Goal: Transaction & Acquisition: Purchase product/service

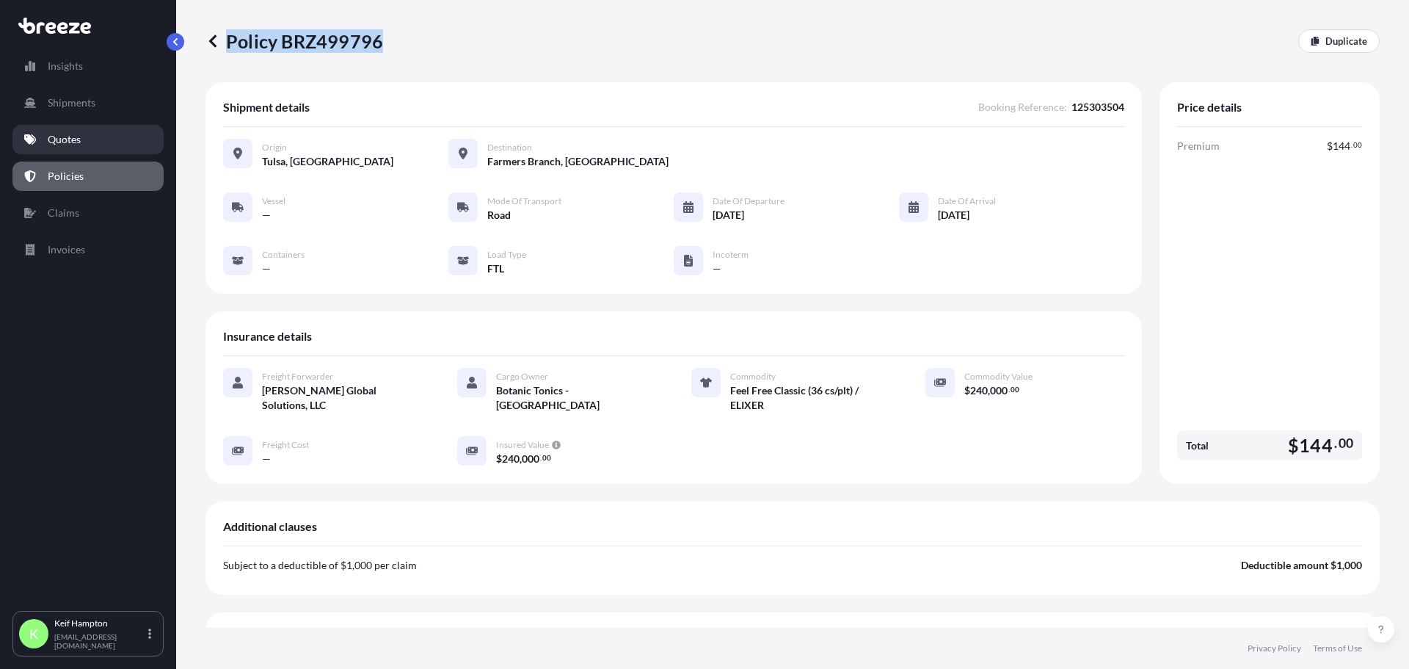
click at [84, 135] on link "Quotes" at bounding box center [87, 139] width 151 height 29
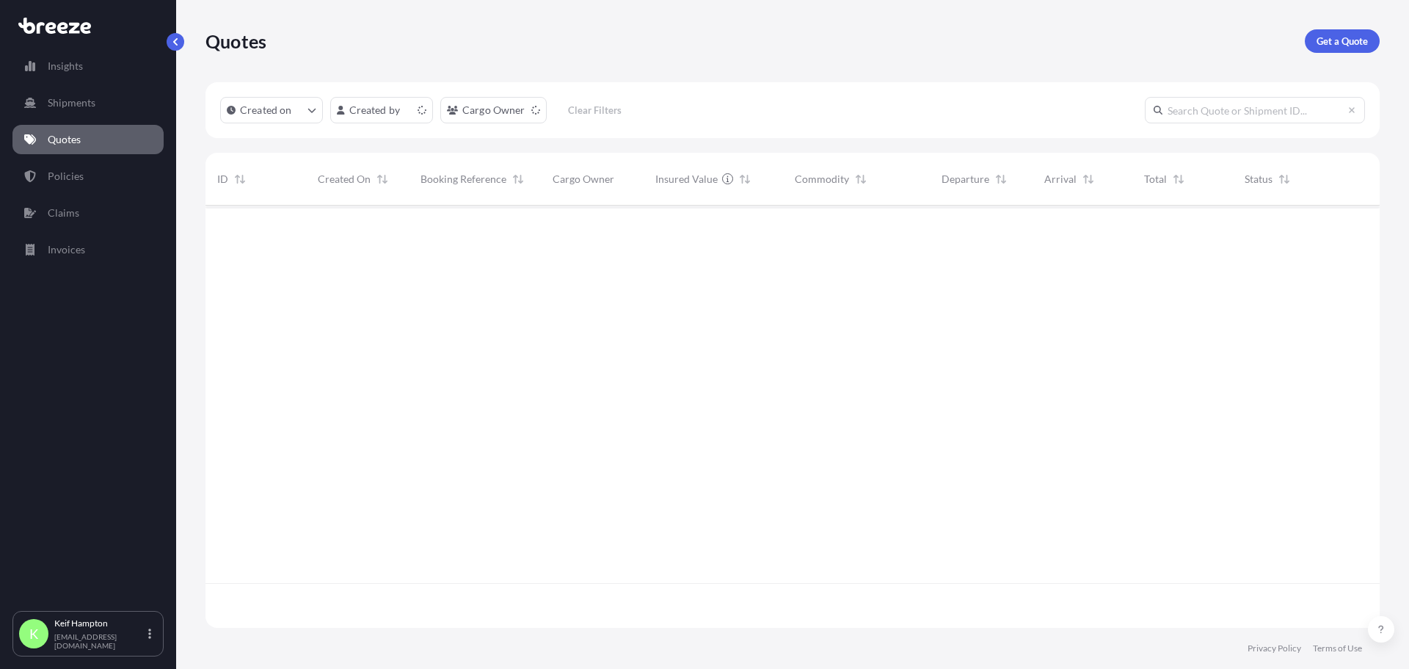
scroll to position [419, 1163]
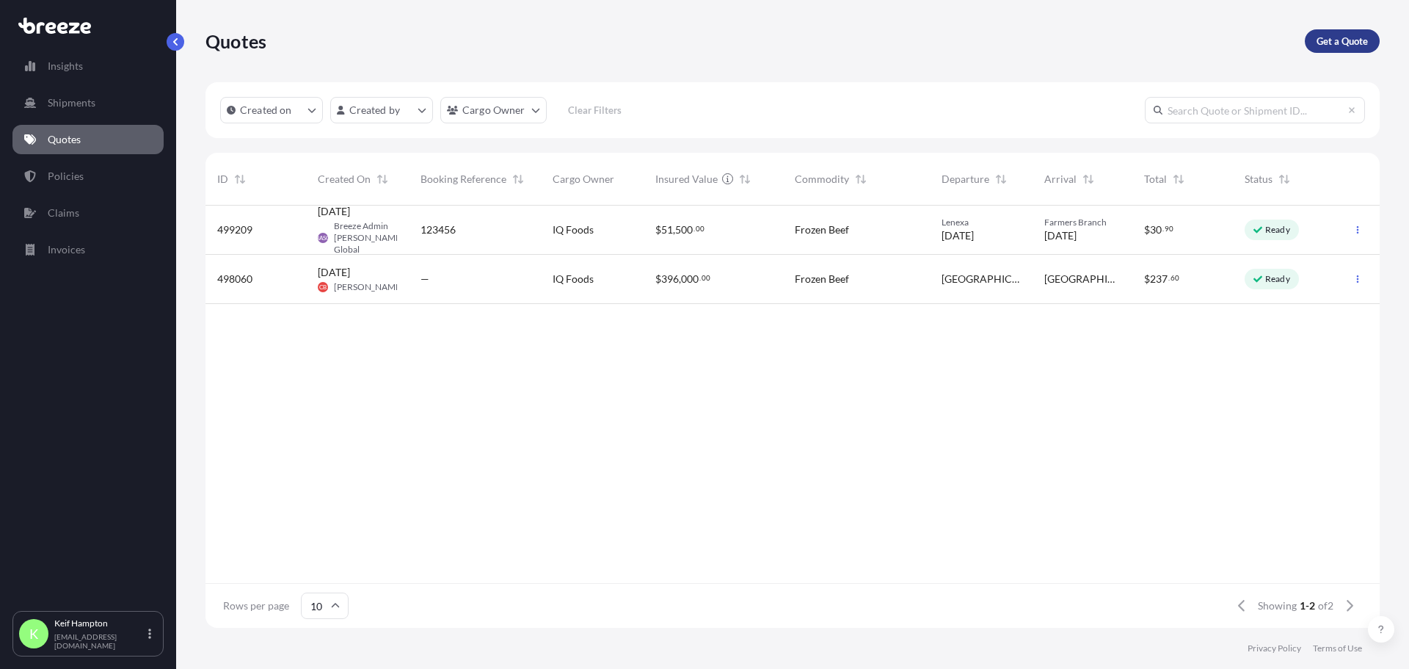
click at [1340, 37] on p "Get a Quote" at bounding box center [1342, 41] width 51 height 15
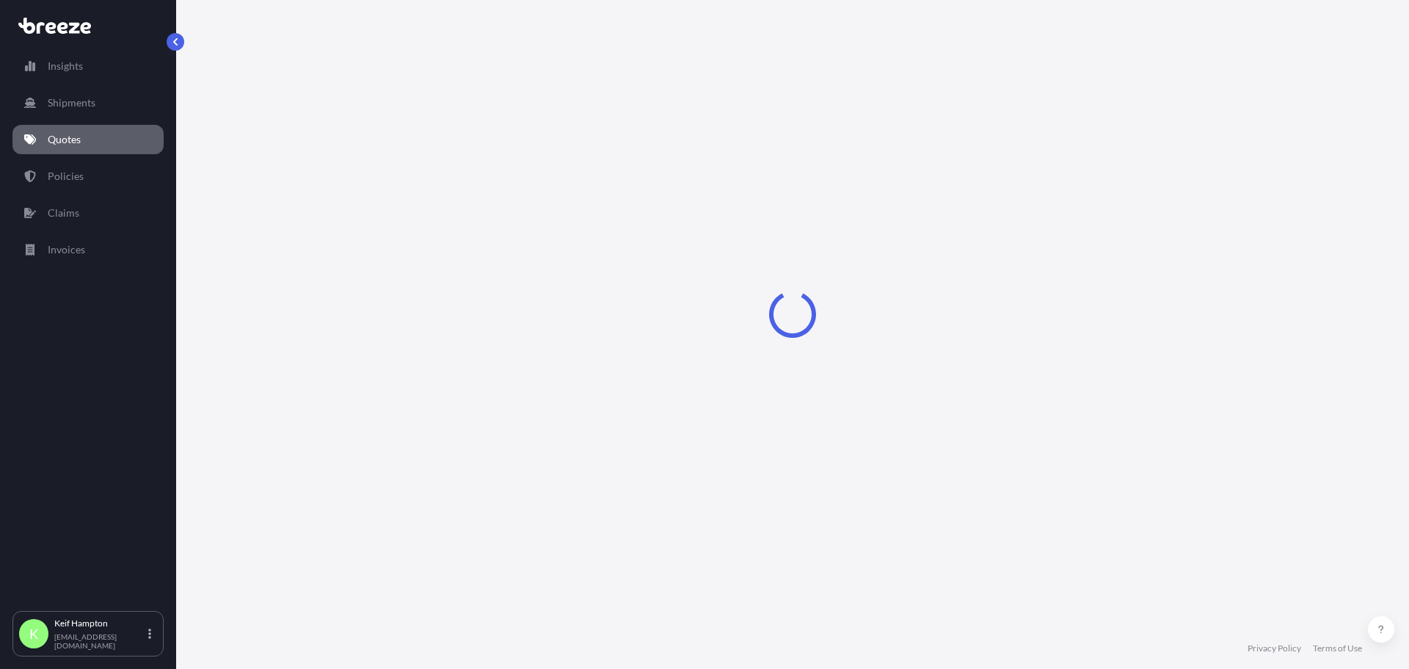
select select "Road"
select select "1"
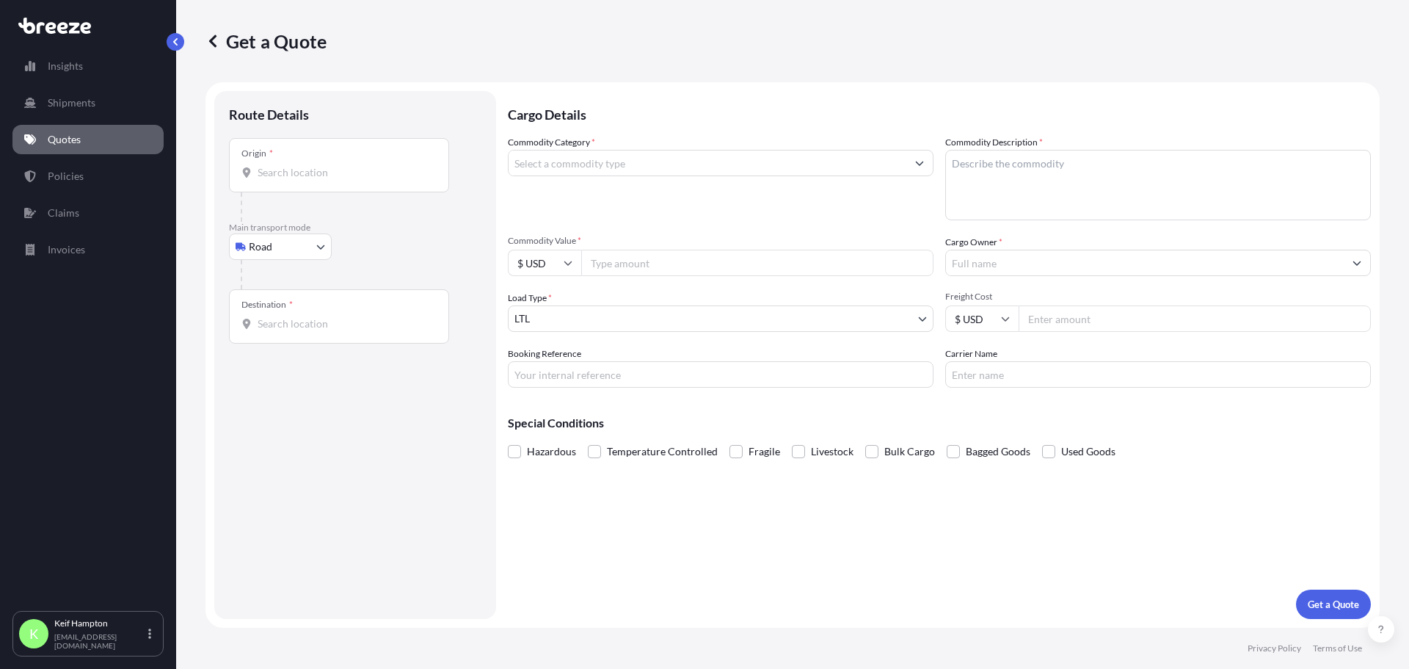
click at [642, 159] on input "Commodity Category *" at bounding box center [708, 163] width 398 height 26
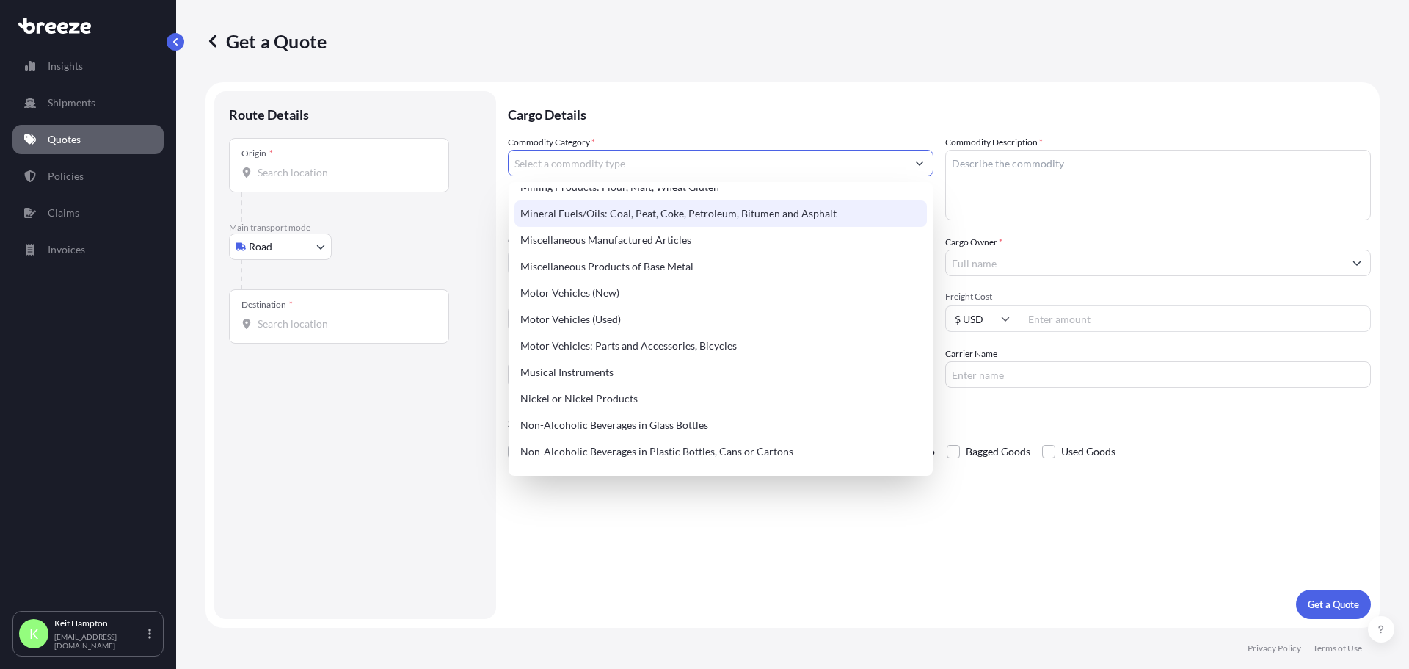
scroll to position [2104, 0]
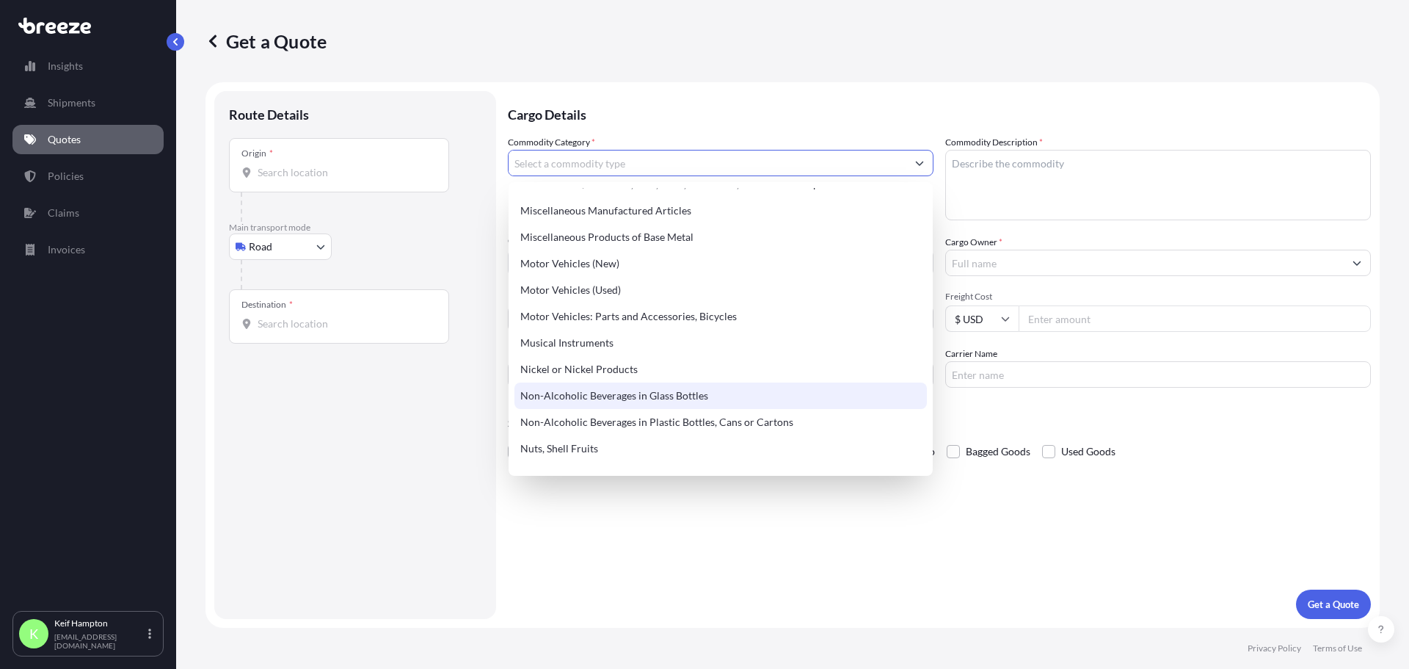
click at [647, 388] on div "Non-Alcoholic Beverages in Glass Bottles" at bounding box center [721, 395] width 413 height 26
type input "Non-Alcoholic Beverages in Glass Bottles"
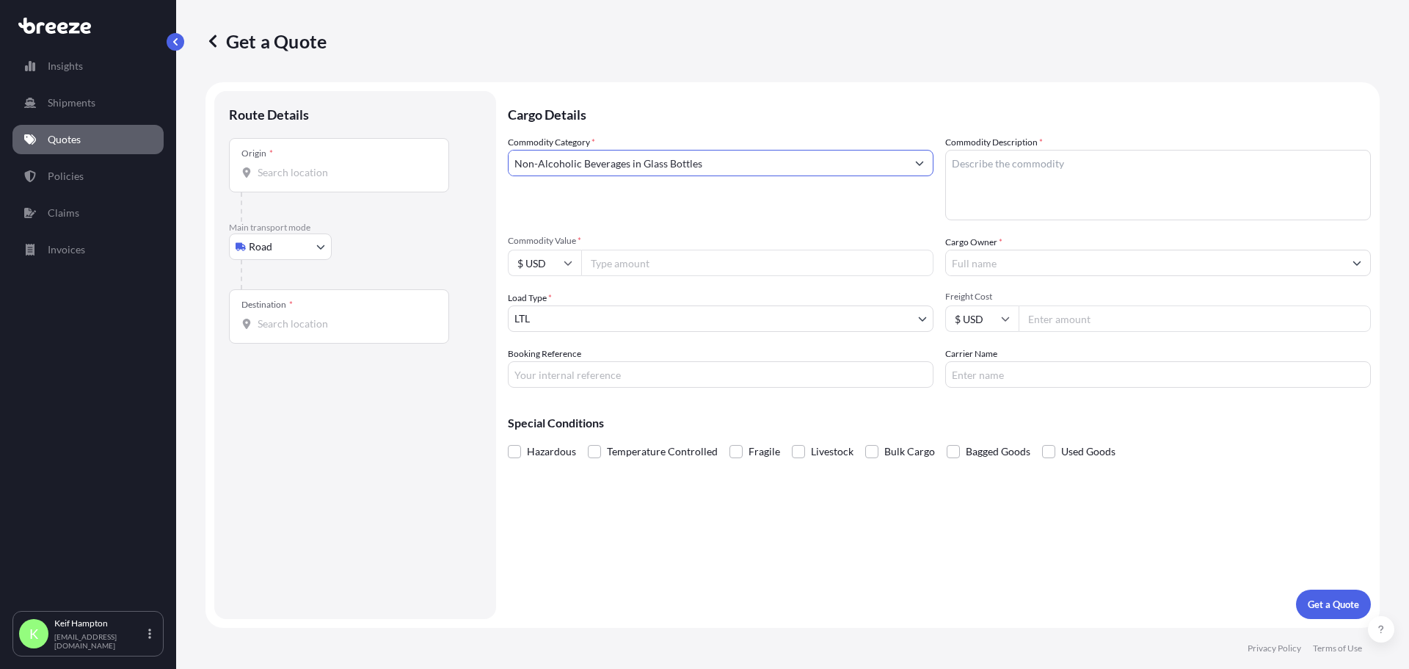
click at [1115, 69] on div "Get a Quote" at bounding box center [793, 41] width 1174 height 82
click at [1038, 175] on textarea "Commodity Description *" at bounding box center [1158, 185] width 426 height 70
click at [1041, 181] on textarea "Commodity Description *" at bounding box center [1158, 185] width 426 height 70
paste textarea "Feel Free Classic (36 cs/plt)"
type textarea "Feel Free Classic (36 cs/plt) ELEXIR"
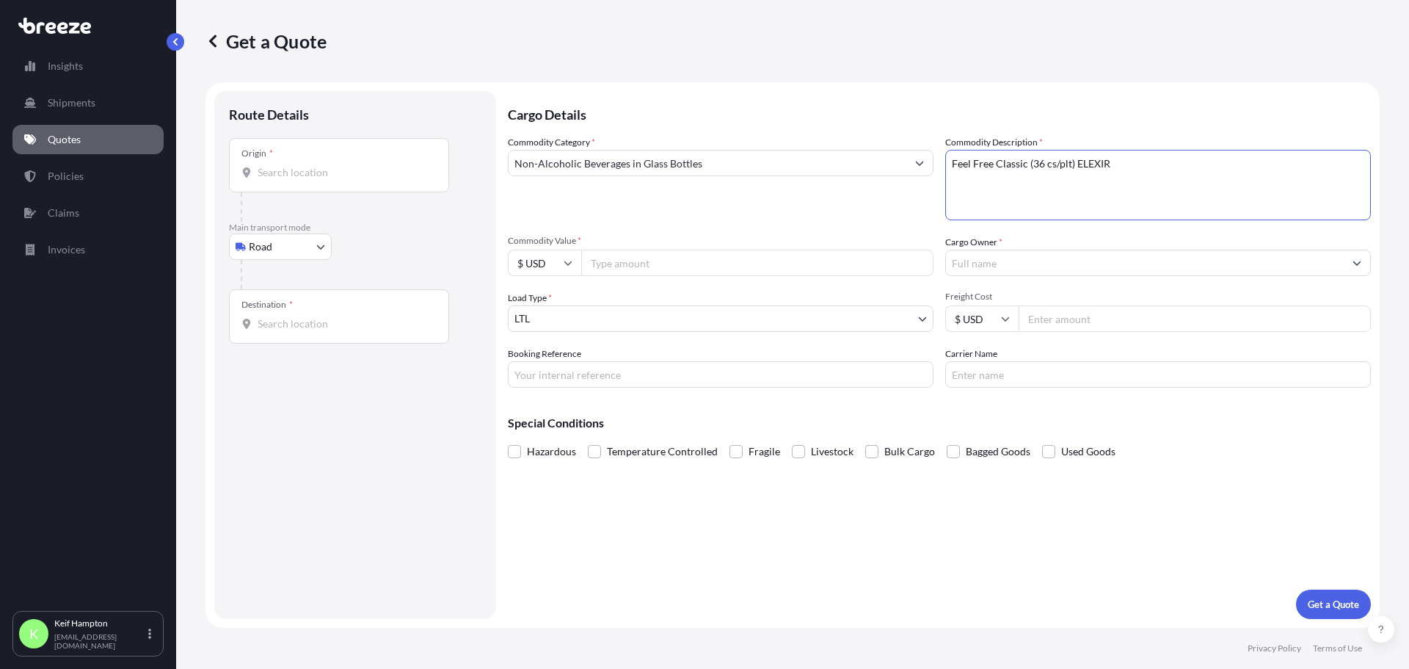
click at [1073, 258] on input "Cargo Owner *" at bounding box center [1145, 263] width 398 height 26
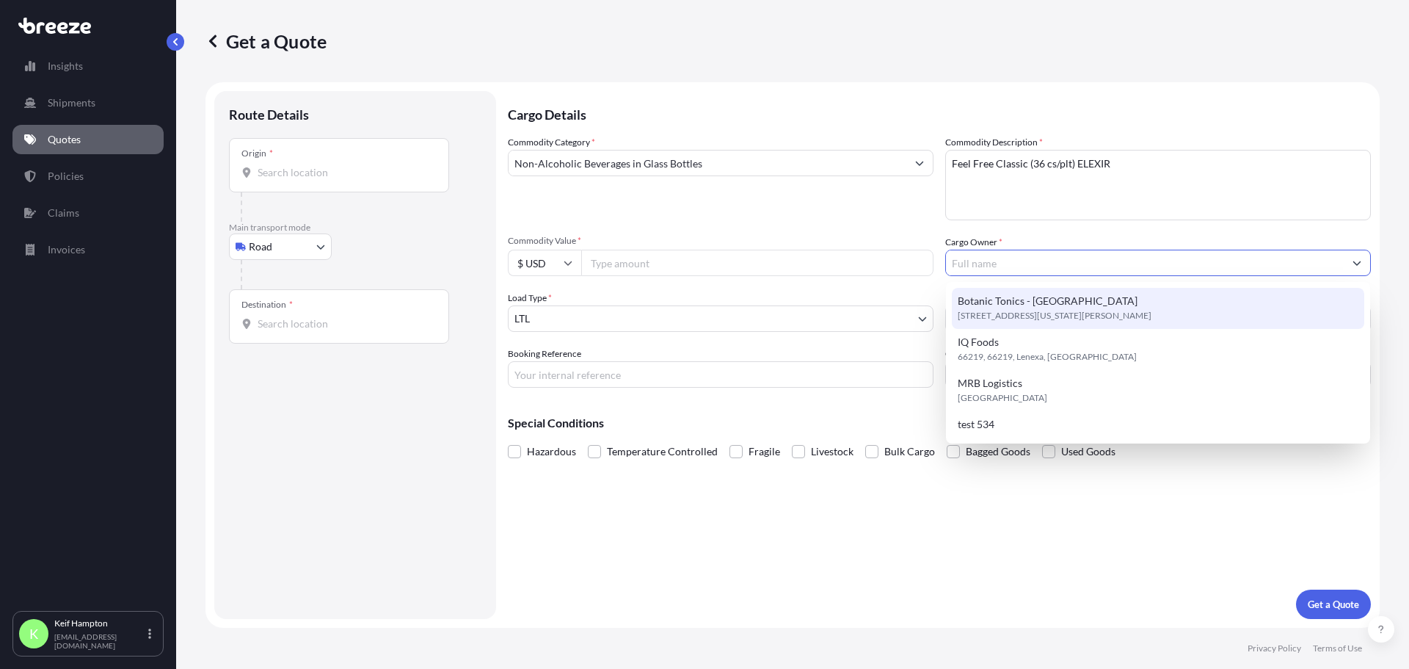
click at [1076, 320] on span "[STREET_ADDRESS][US_STATE][PERSON_NAME]" at bounding box center [1055, 315] width 194 height 15
type input "Botanic Tonics - [GEOGRAPHIC_DATA]"
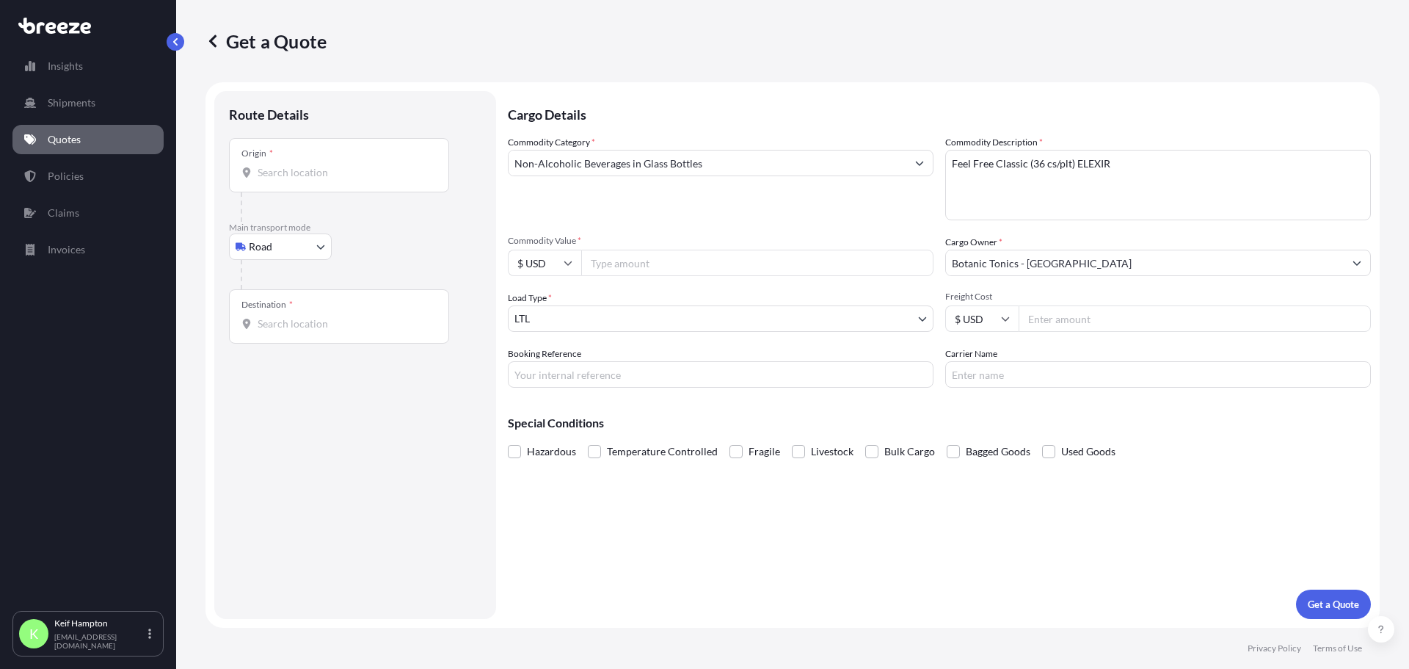
click at [671, 269] on input "Commodity Value *" at bounding box center [757, 263] width 352 height 26
type input "180000"
click at [740, 305] on div "Load Type * LTL" at bounding box center [721, 311] width 426 height 41
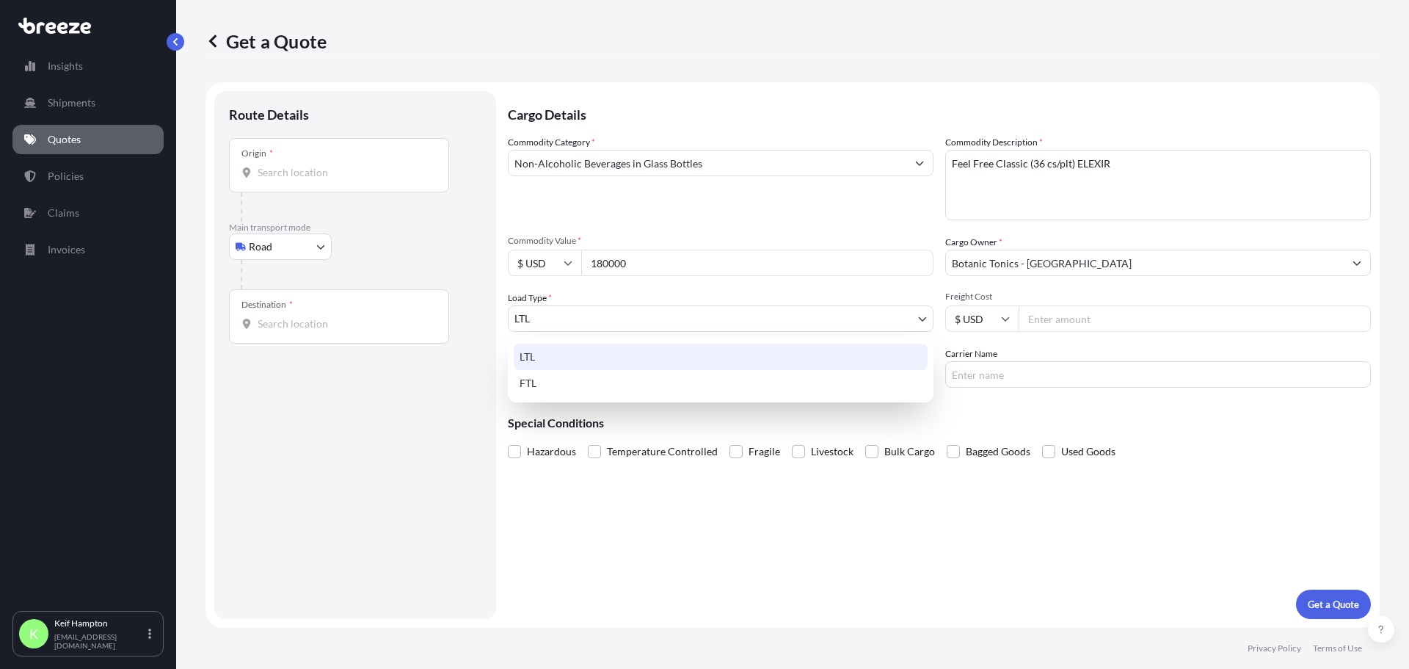
click at [730, 322] on body "4 options available. Insights Shipments Quotes Policies Claims Invoices K [PERS…" at bounding box center [704, 334] width 1409 height 669
click at [705, 380] on div "FTL" at bounding box center [721, 383] width 414 height 26
select select "2"
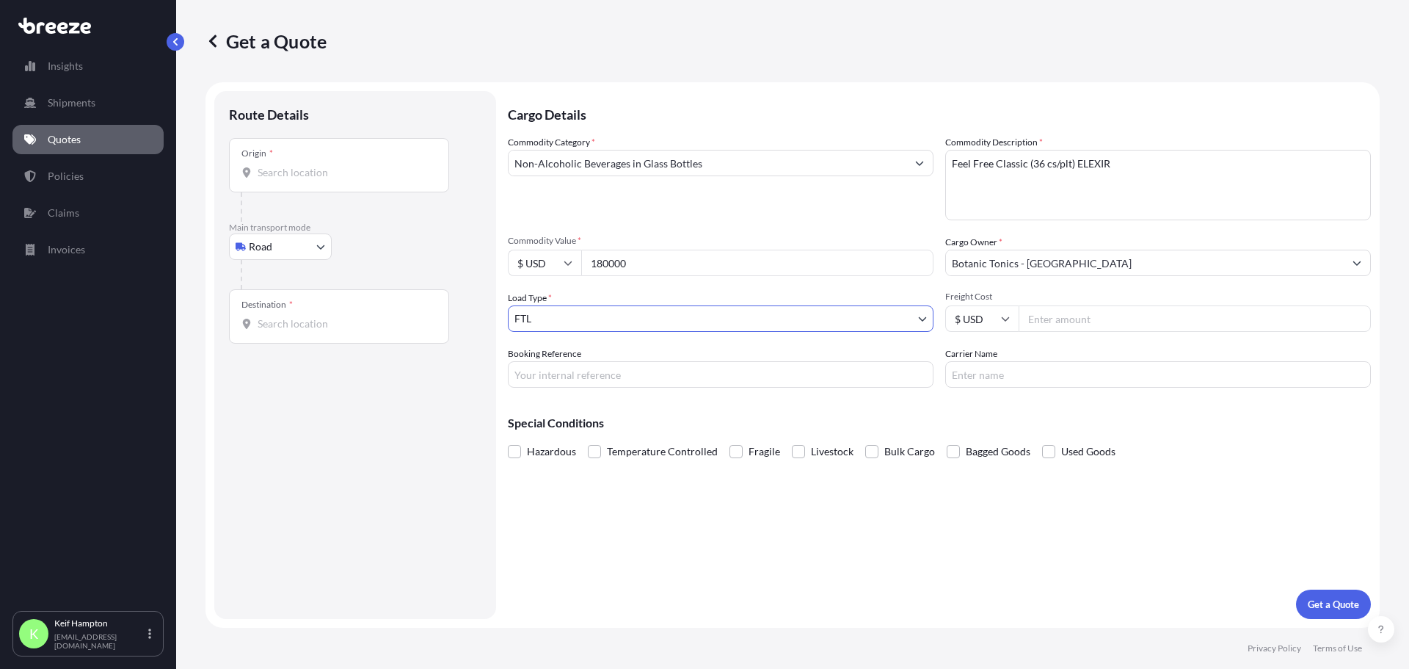
click at [1213, 326] on input "Freight Cost" at bounding box center [1195, 318] width 352 height 26
click at [1118, 310] on input "Freight Cost" at bounding box center [1195, 318] width 352 height 26
type input "2400"
type input "125314116"
click at [346, 182] on div "Origin *" at bounding box center [339, 165] width 220 height 54
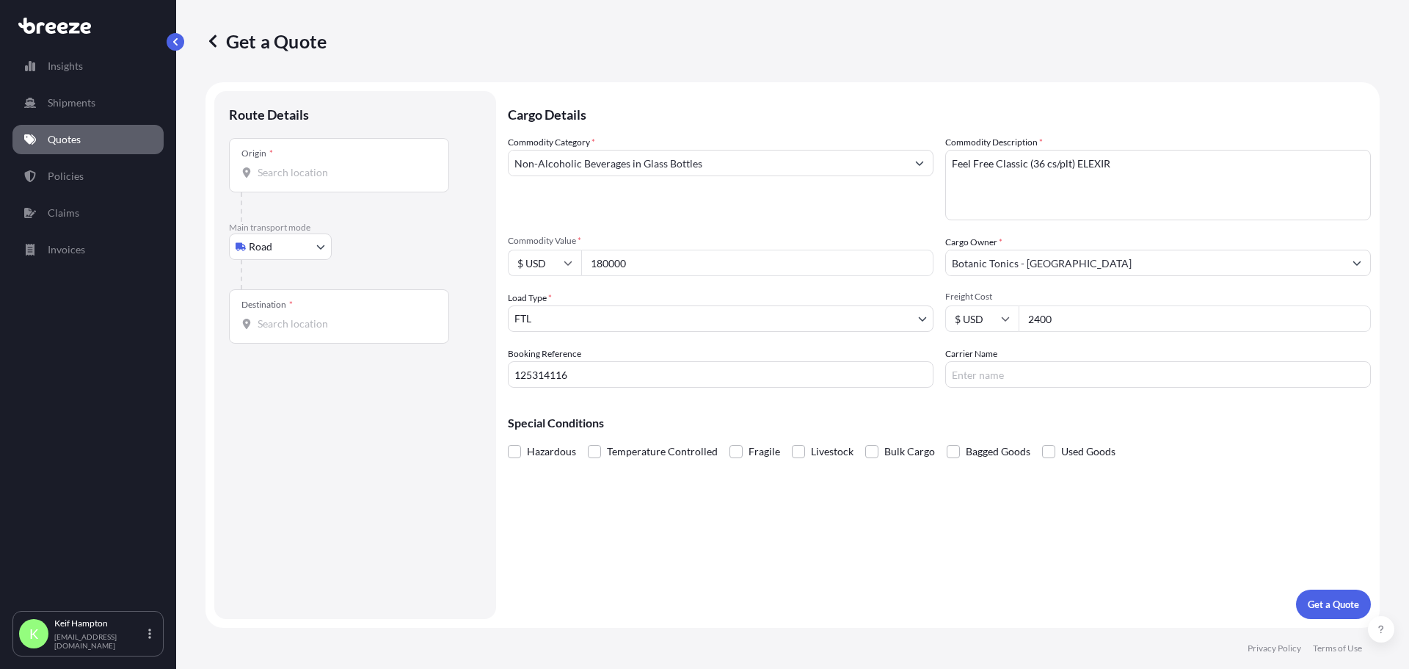
click at [346, 180] on input "Origin *" at bounding box center [344, 172] width 173 height 15
click at [346, 163] on div "Origin *" at bounding box center [339, 165] width 220 height 54
click at [346, 165] on input "Origin *" at bounding box center [344, 172] width 173 height 15
type input "[GEOGRAPHIC_DATA], OK 74145, [GEOGRAPHIC_DATA]"
click at [295, 316] on div "Destination *" at bounding box center [339, 322] width 220 height 54
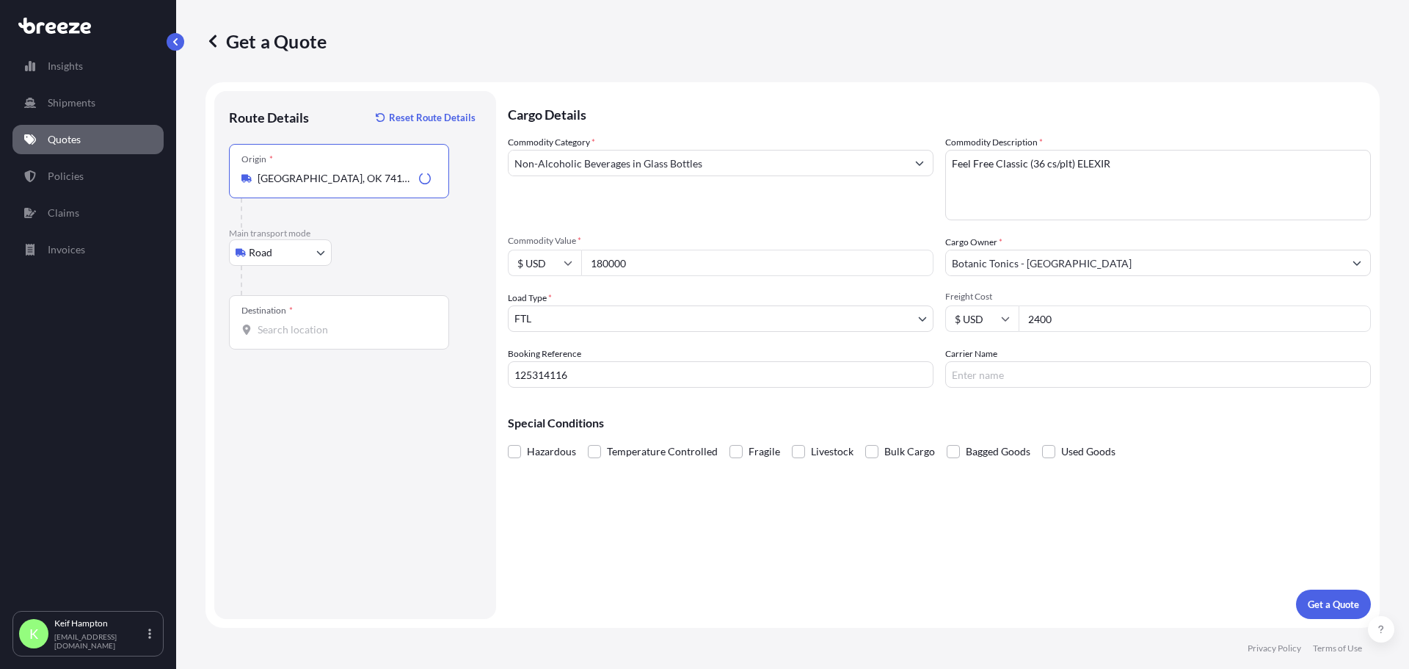
click at [295, 322] on input "Destination *" at bounding box center [344, 329] width 173 height 15
type input "[GEOGRAPHIC_DATA], [GEOGRAPHIC_DATA]"
click at [1042, 373] on input "Carrier Name" at bounding box center [1158, 374] width 426 height 26
type input "HAWK TRANSPORTATION INC."
click at [1249, 462] on div "Cargo Details Commodity Category * Non-Alcoholic Beverages in Glass Bottles Com…" at bounding box center [939, 355] width 863 height 528
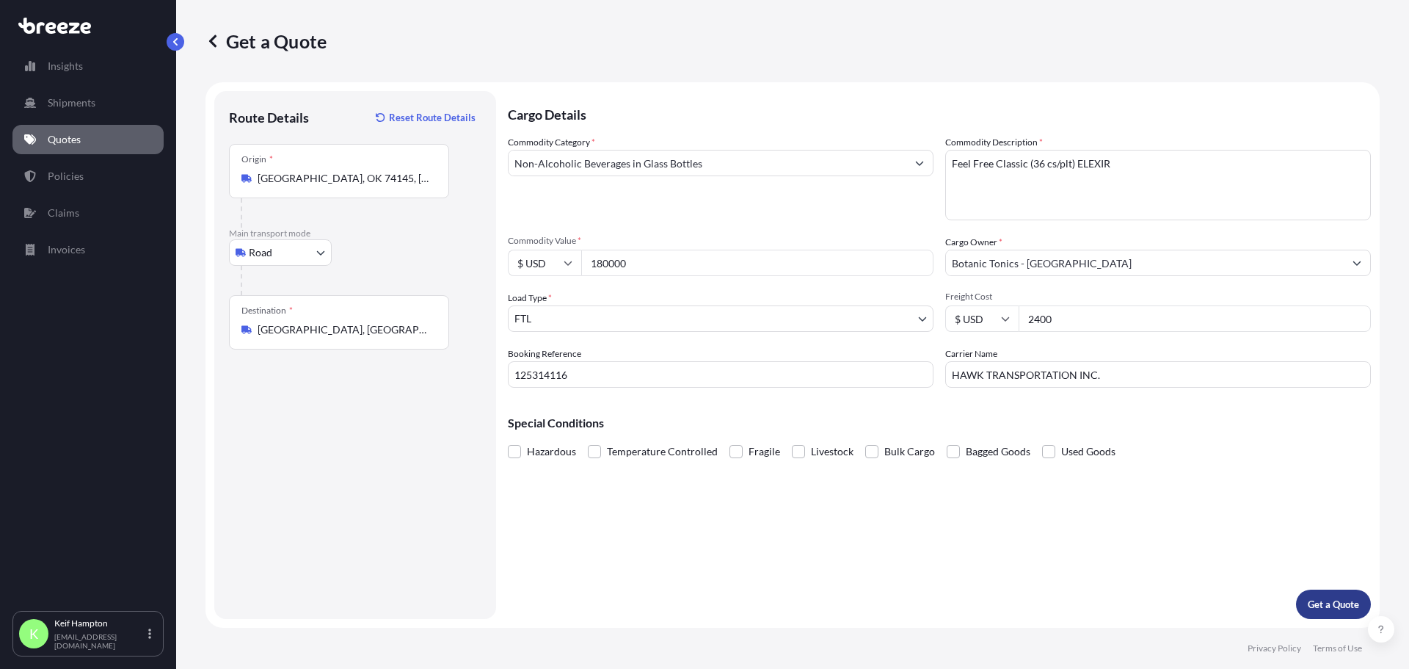
click at [1311, 600] on p "Get a Quote" at bounding box center [1333, 604] width 51 height 15
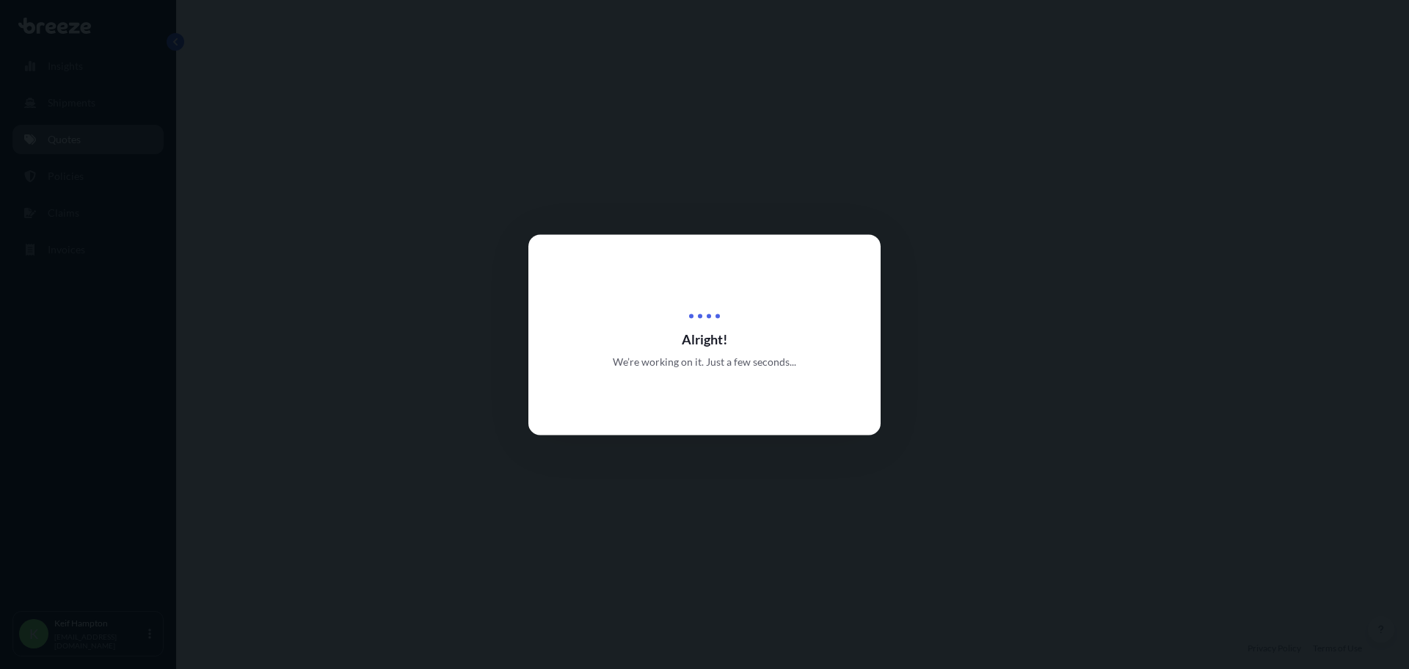
select select "Road"
select select "2"
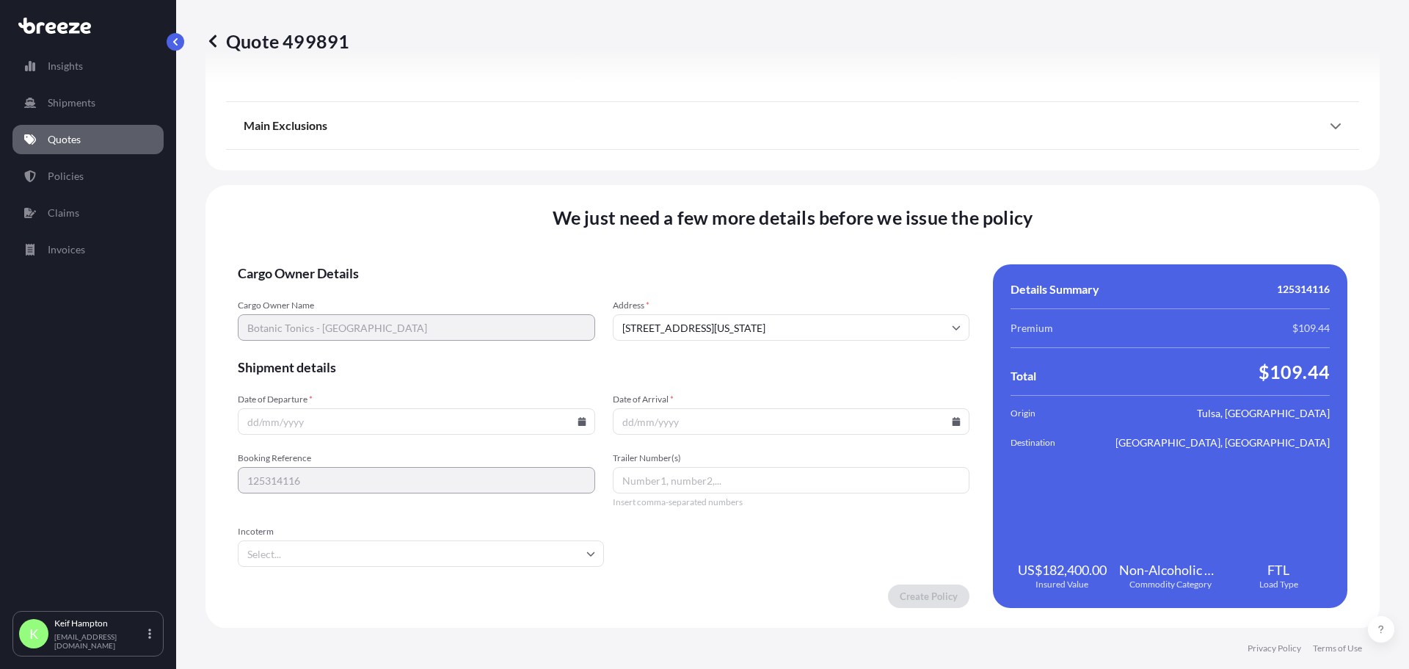
scroll to position [1730, 0]
click at [580, 425] on input "Date of Departure *" at bounding box center [416, 420] width 357 height 26
click at [580, 423] on icon at bounding box center [582, 420] width 8 height 9
click at [451, 315] on button "26" at bounding box center [448, 317] width 23 height 23
type input "[DATE]"
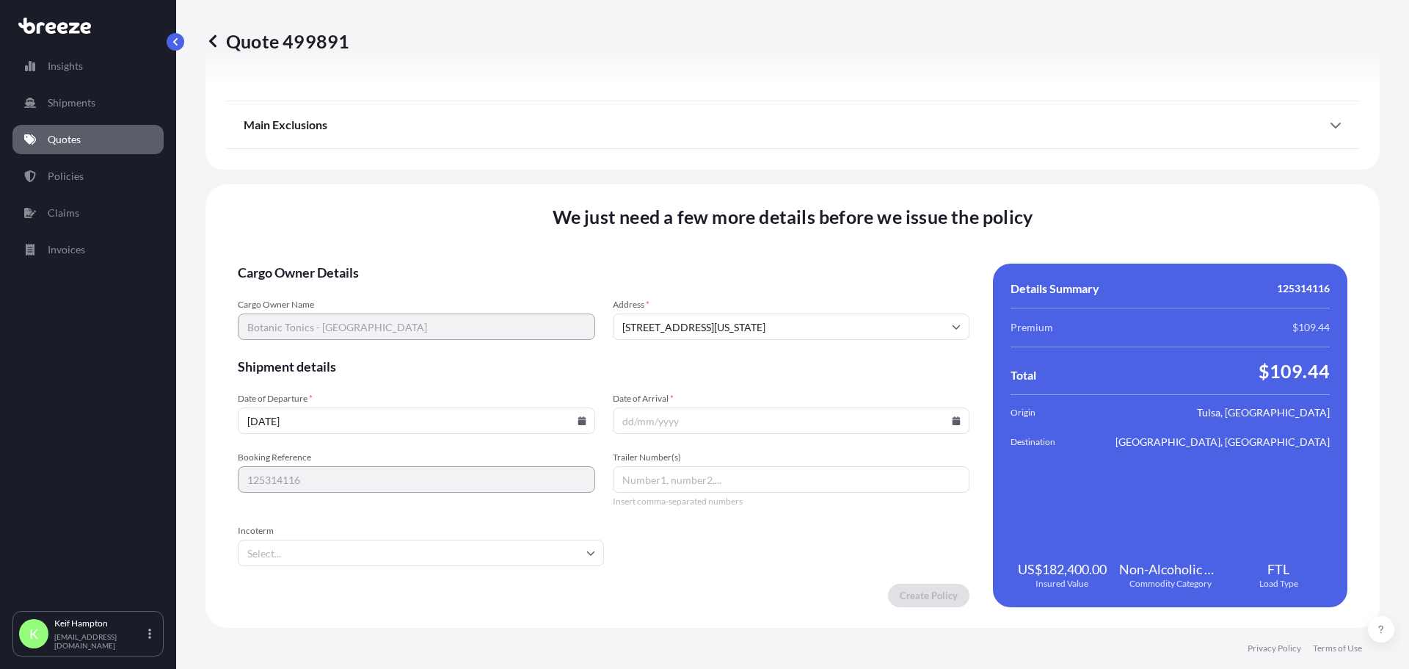
click at [953, 421] on icon at bounding box center [957, 420] width 8 height 9
click at [824, 313] on button "26" at bounding box center [820, 317] width 23 height 23
type input "[DATE]"
click at [738, 475] on input "Trailer Number(s)" at bounding box center [791, 479] width 357 height 26
click at [701, 483] on input "Trailer Number(s)" at bounding box center [791, 479] width 357 height 26
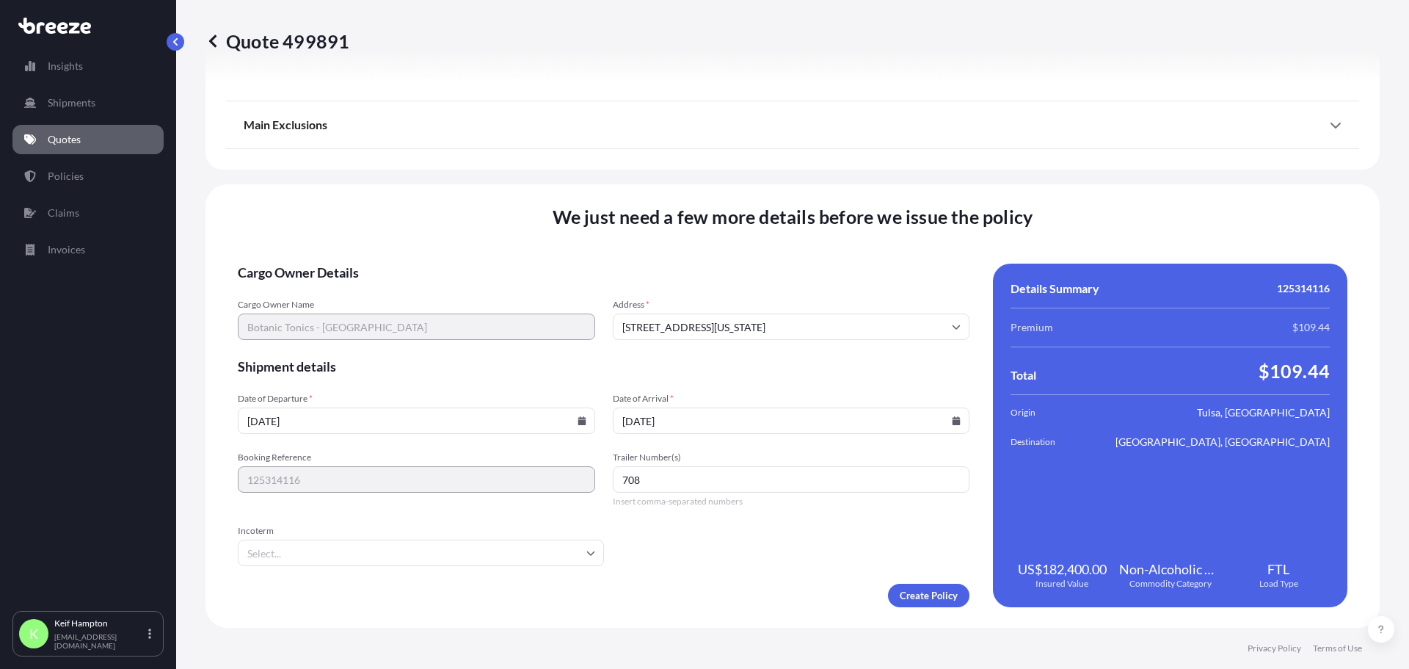
type input "708"
click at [788, 563] on form "Cargo Owner Details Cargo Owner Name Botanic Tonics - DC Address * [STREET_ADDR…" at bounding box center [604, 436] width 732 height 344
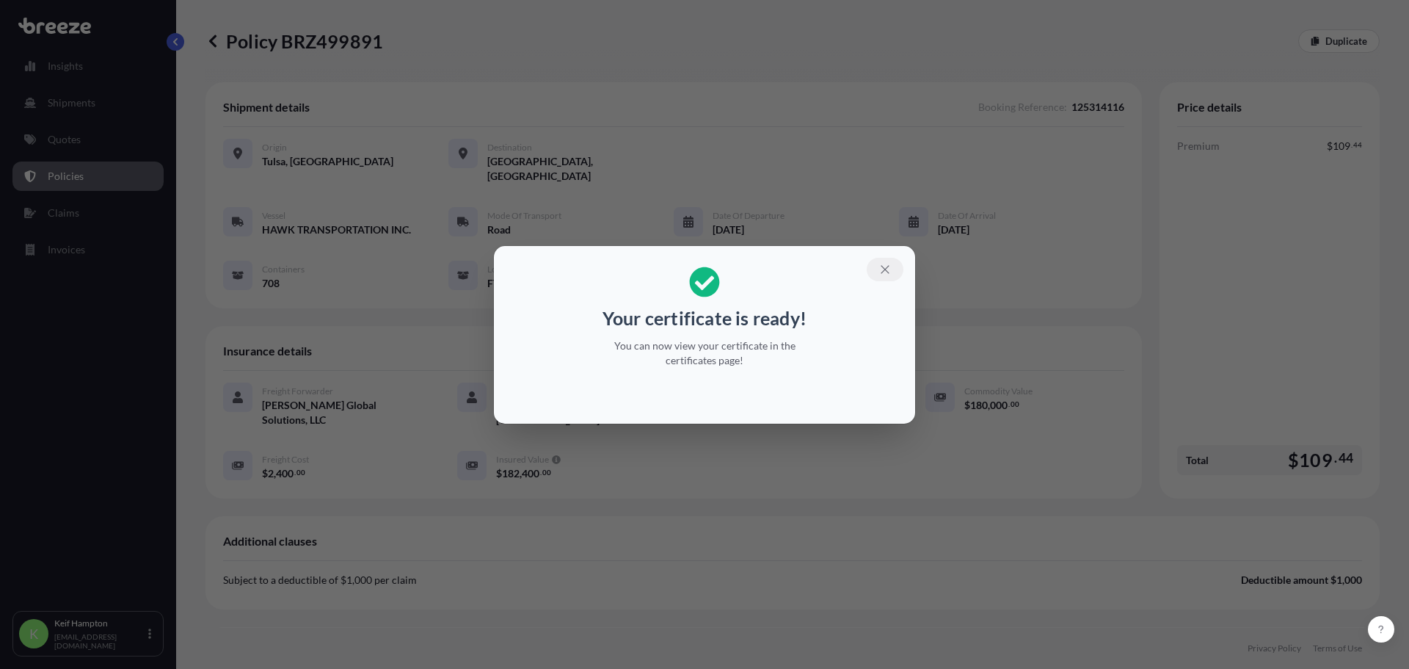
click at [886, 274] on icon "button" at bounding box center [885, 269] width 13 height 13
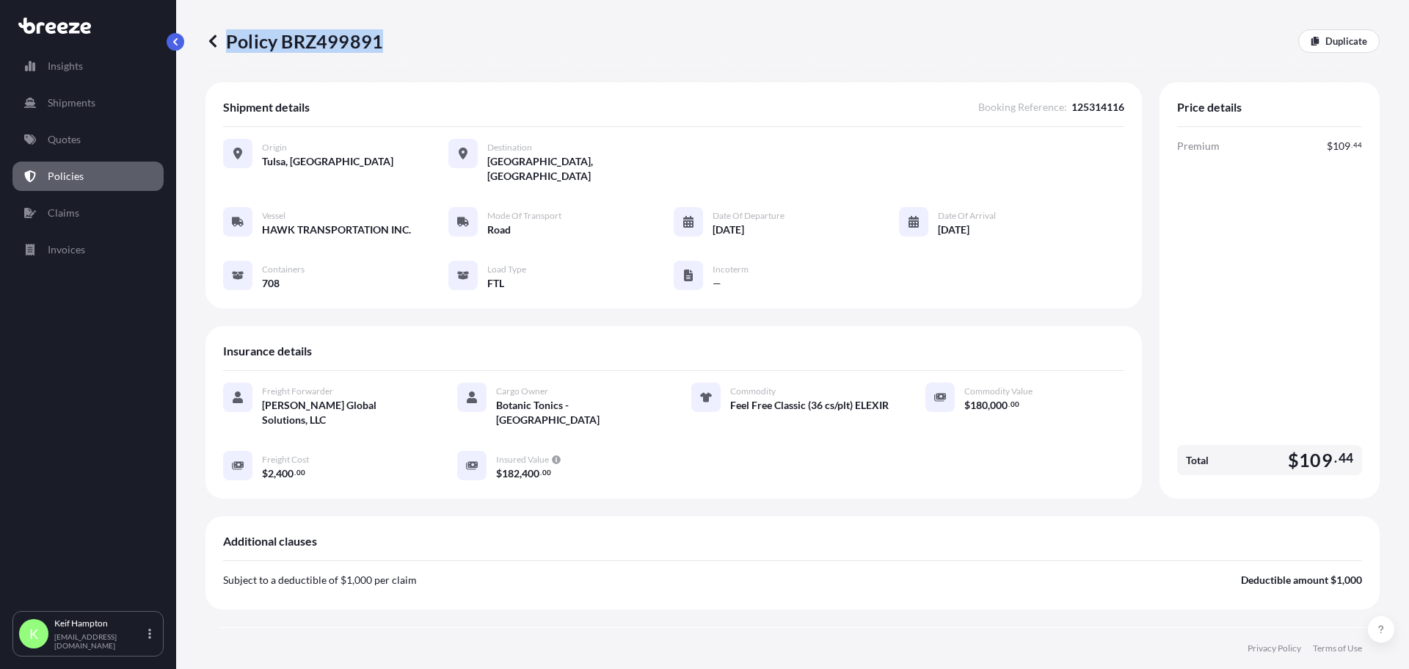
drag, startPoint x: 416, startPoint y: 33, endPoint x: 401, endPoint y: 54, distance: 25.7
click at [401, 54] on div "Policy BRZ499891 Duplicate" at bounding box center [793, 41] width 1174 height 82
copy p "Policy BRZ499891"
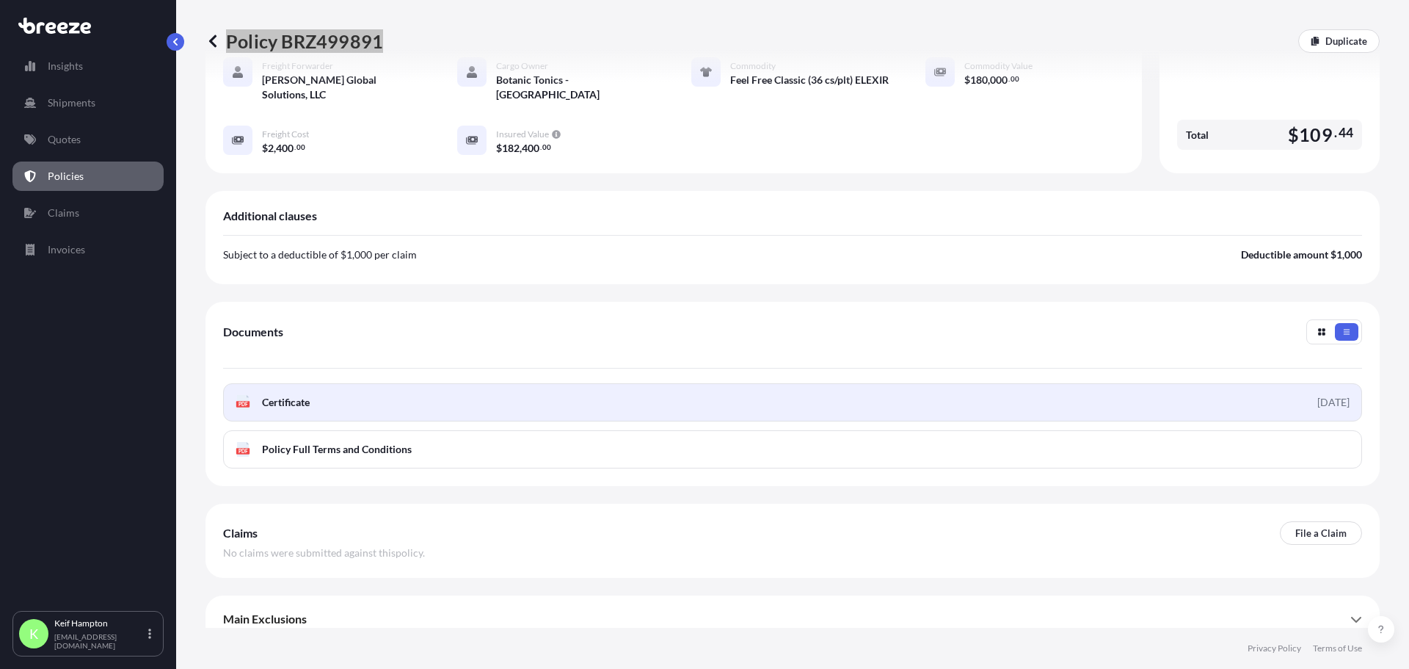
click at [347, 388] on link "PDF Certificate [DATE]" at bounding box center [792, 402] width 1139 height 38
